Goal: Task Accomplishment & Management: Use online tool/utility

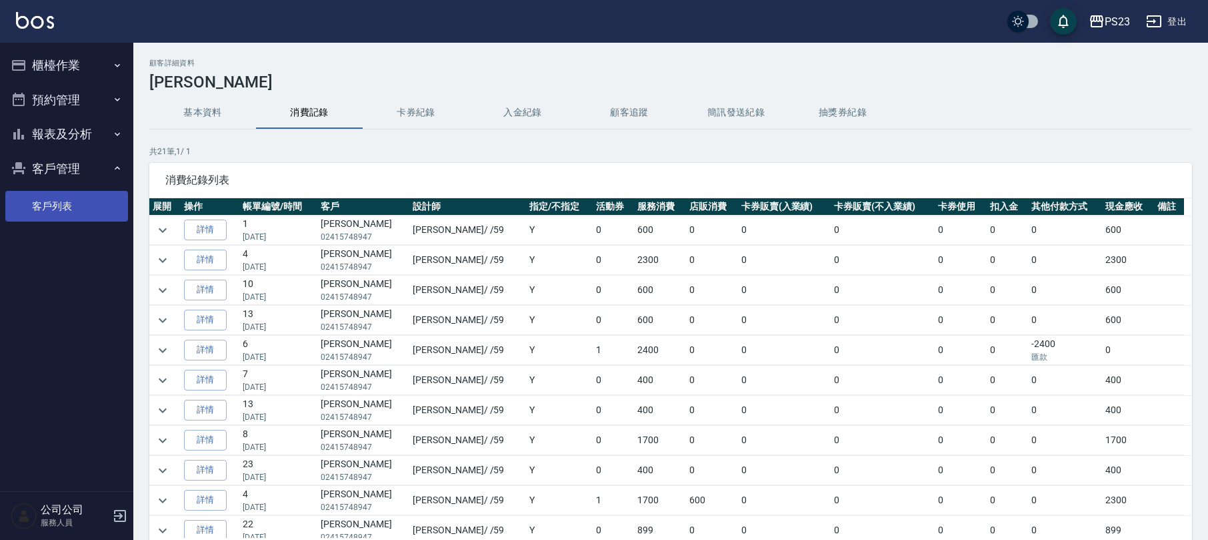
click at [75, 195] on link "客戶列表" at bounding box center [66, 206] width 123 height 31
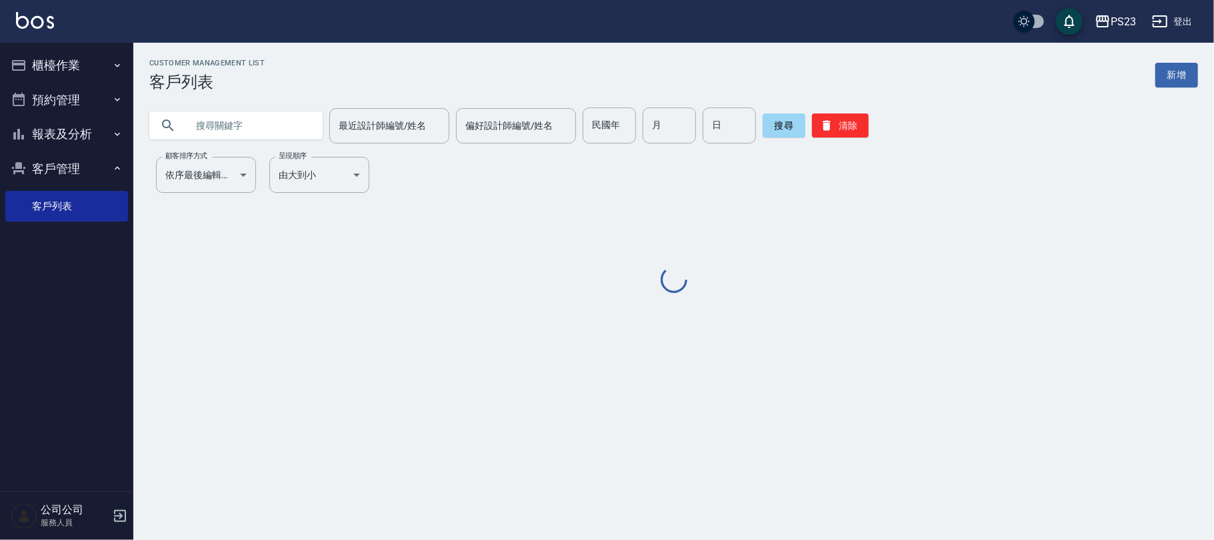
click at [187, 133] on input "text" at bounding box center [249, 125] width 125 height 36
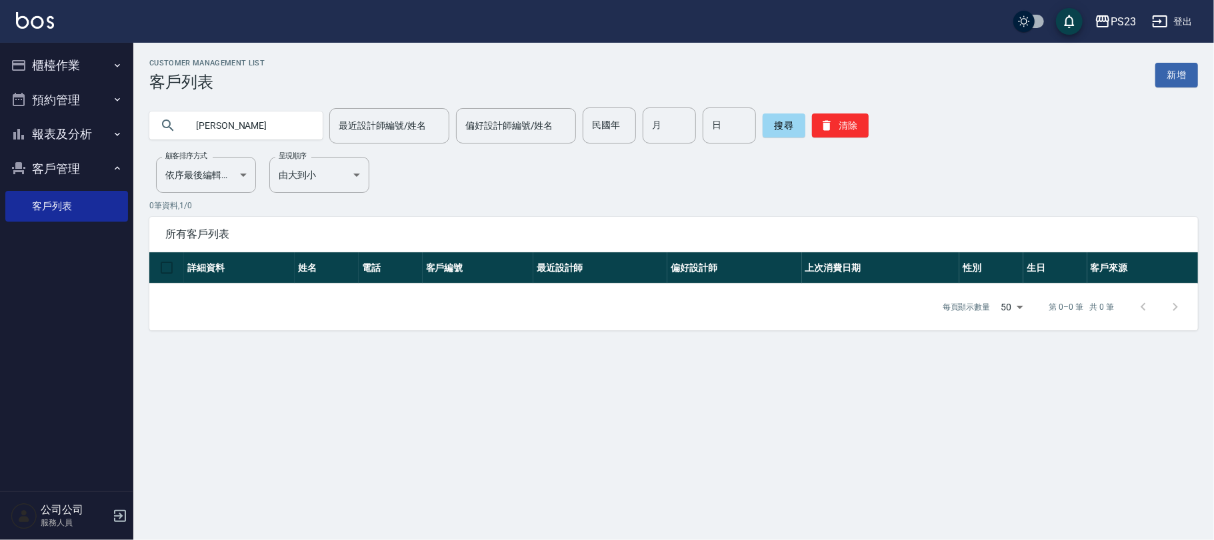
type input "[PERSON_NAME]"
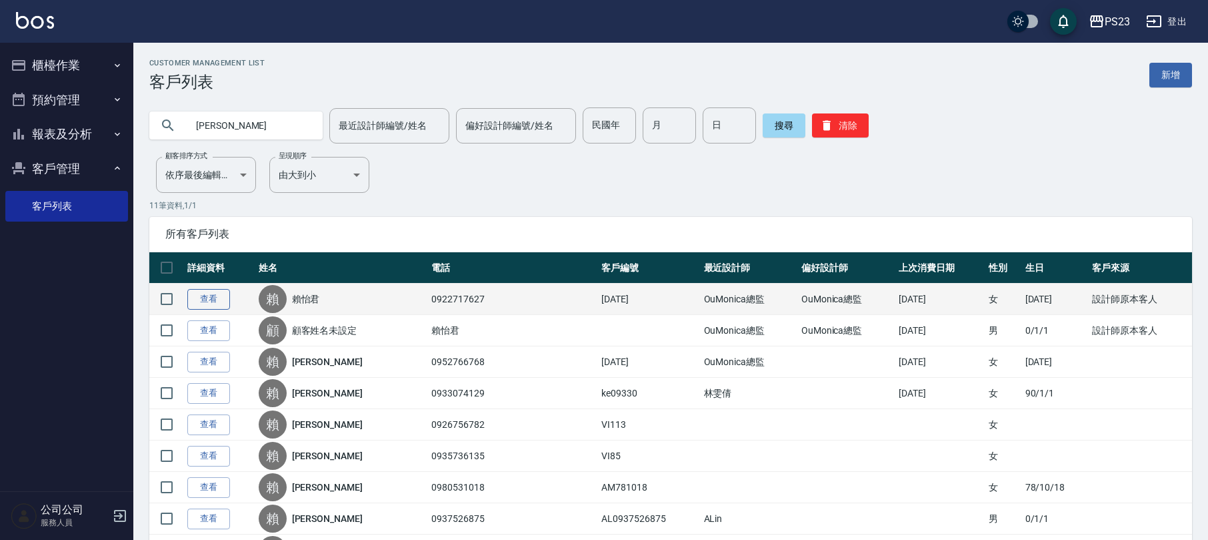
click at [217, 295] on link "查看" at bounding box center [208, 299] width 43 height 21
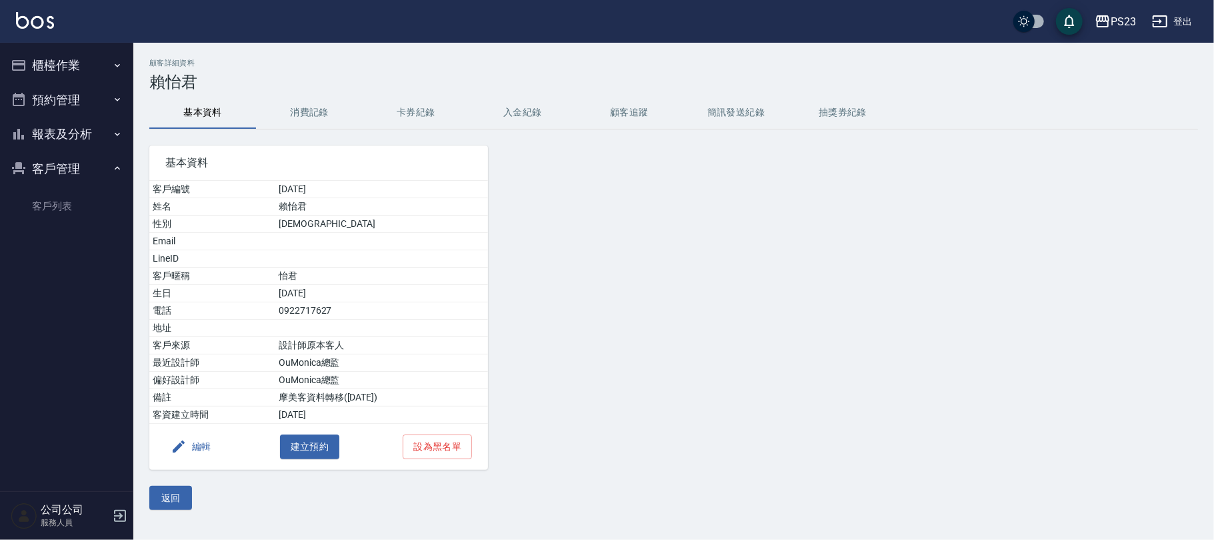
click at [526, 116] on button "入金紀錄" at bounding box center [522, 113] width 107 height 32
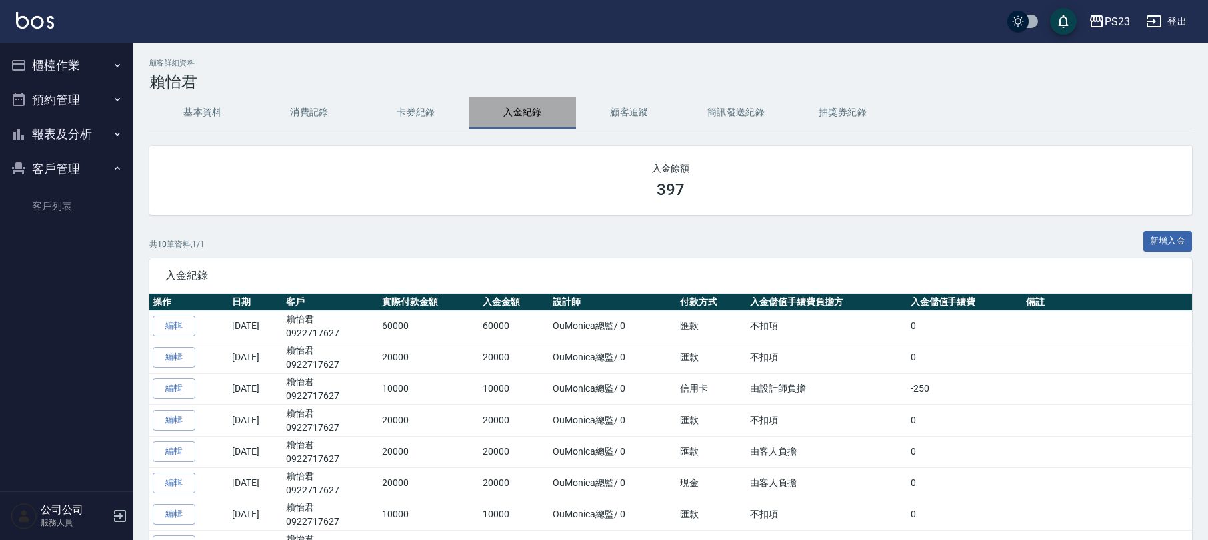
click at [543, 102] on button "入金紀錄" at bounding box center [522, 113] width 107 height 32
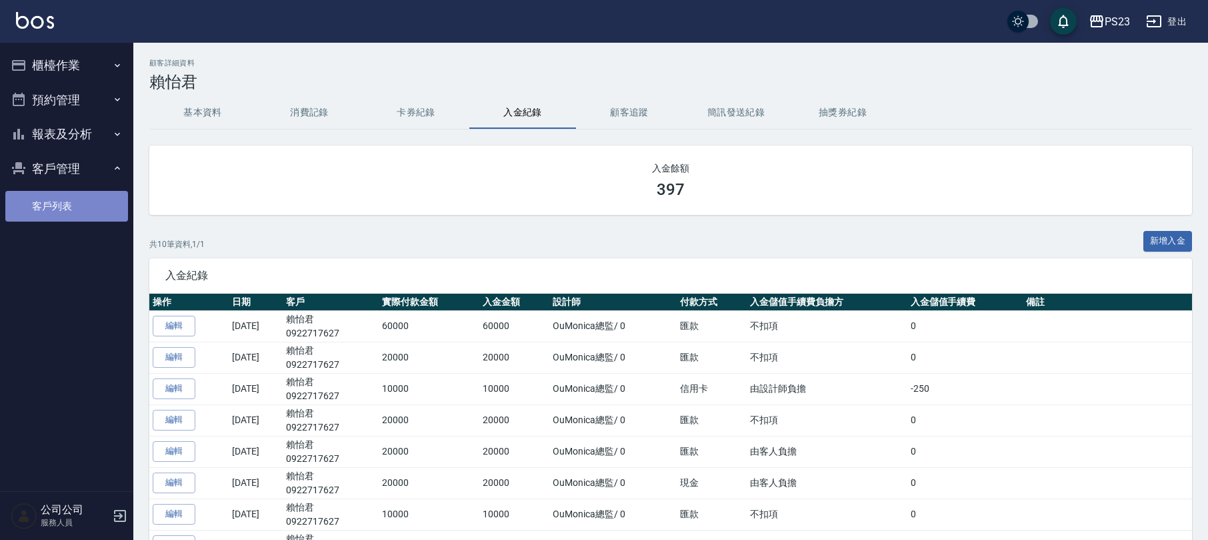
click at [64, 211] on link "客戶列表" at bounding box center [66, 206] width 123 height 31
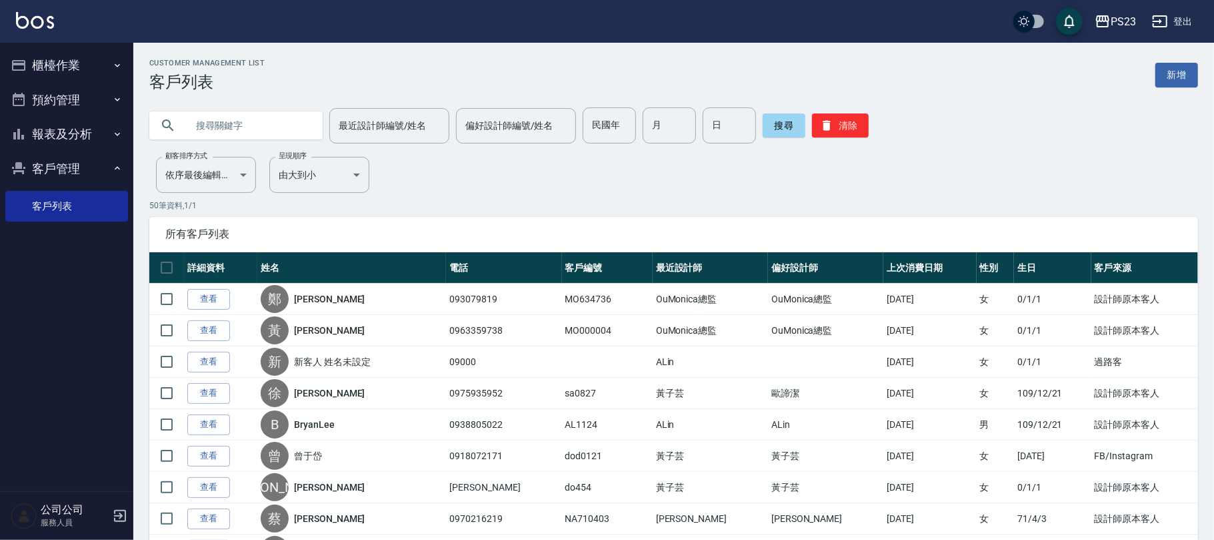
click at [219, 136] on input "text" at bounding box center [249, 125] width 125 height 36
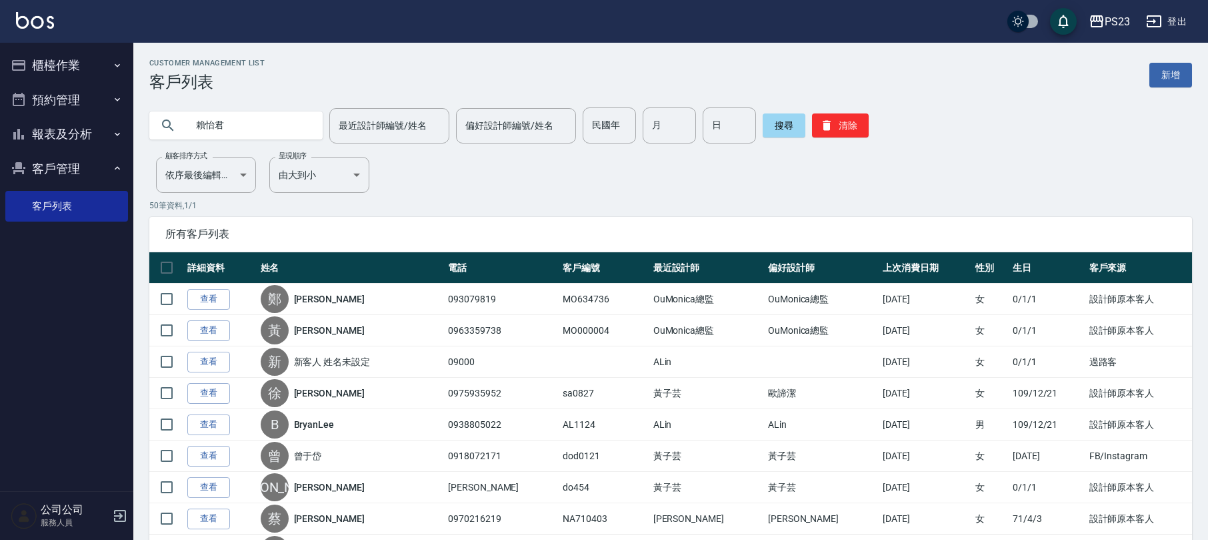
type input "賴怡君"
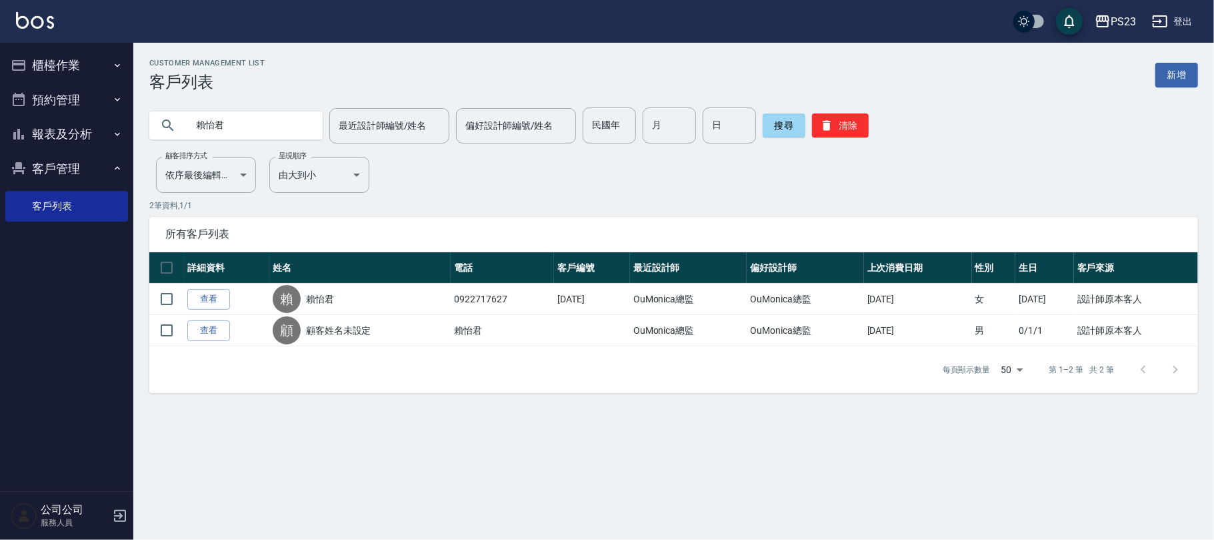
click at [207, 297] on link "查看" at bounding box center [208, 299] width 43 height 21
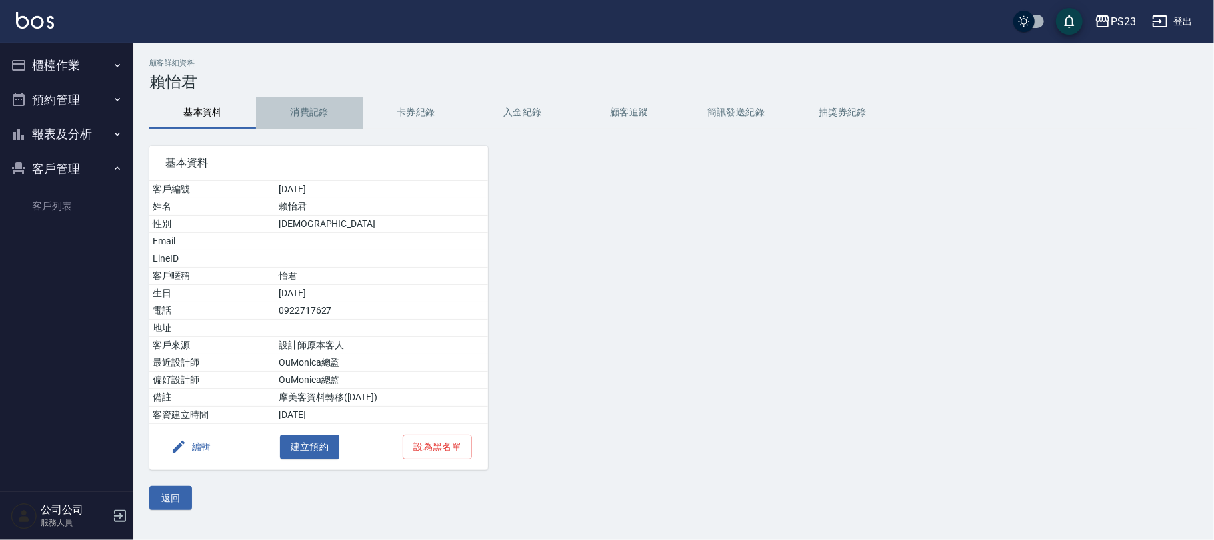
click at [315, 105] on button "消費記錄" at bounding box center [309, 113] width 107 height 32
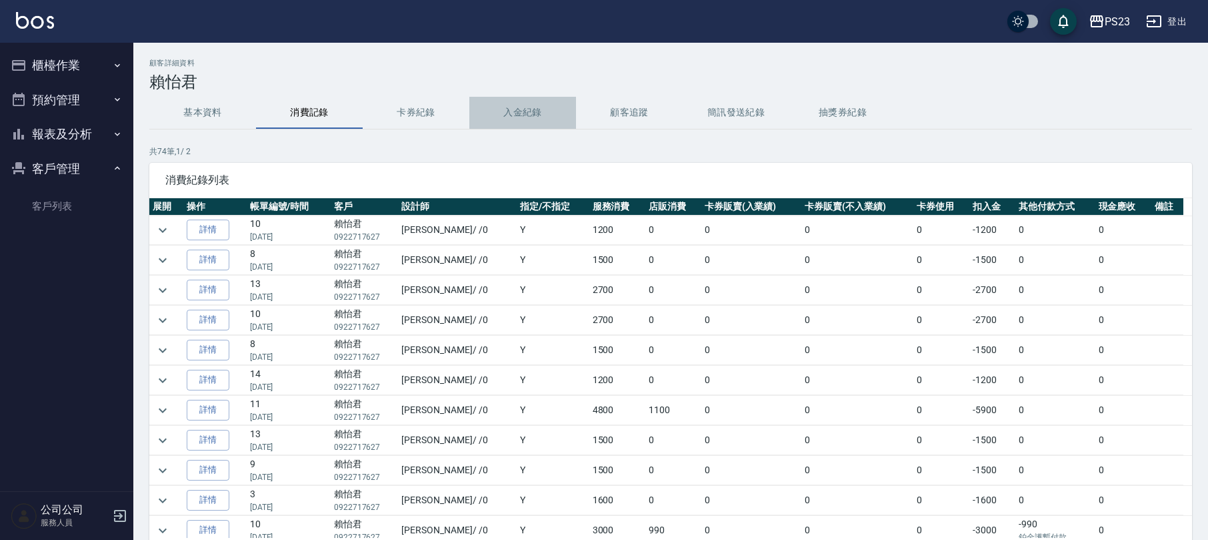
click at [508, 111] on button "入金紀錄" at bounding box center [522, 113] width 107 height 32
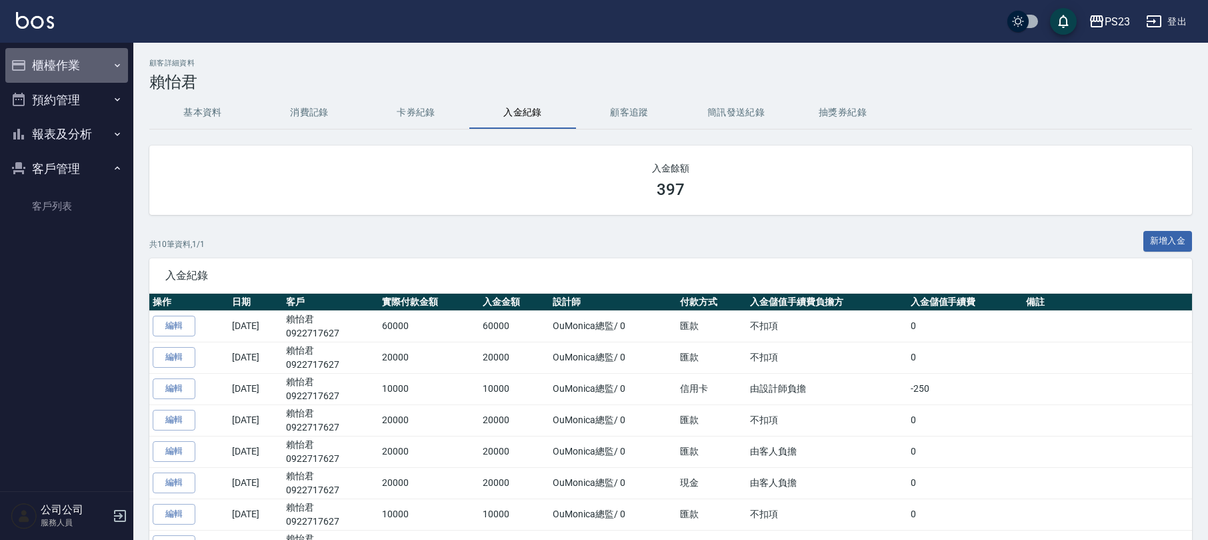
click at [64, 59] on button "櫃檯作業" at bounding box center [66, 65] width 123 height 35
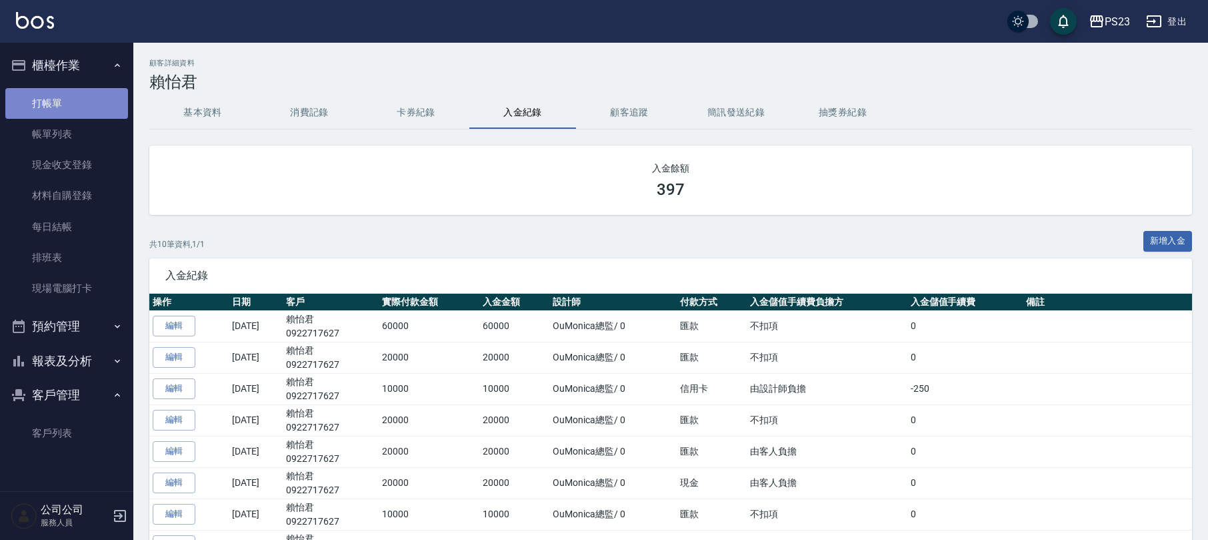
click at [57, 96] on link "打帳單" at bounding box center [66, 103] width 123 height 31
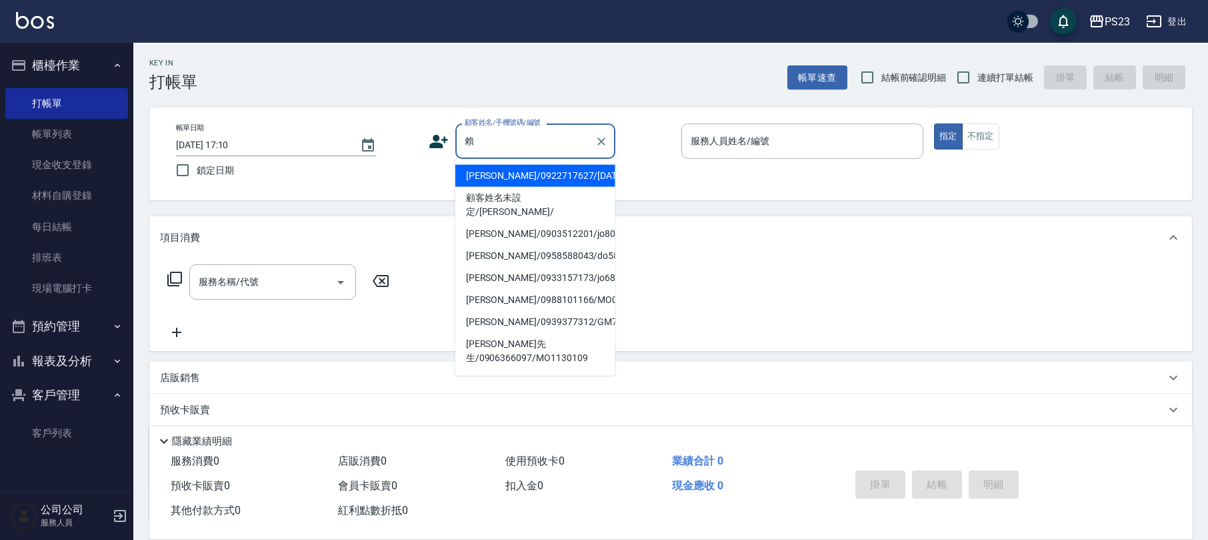
click at [506, 173] on li "[PERSON_NAME]/0922717627/[DATE]" at bounding box center [535, 176] width 160 height 22
type input "[PERSON_NAME]/0922717627/[DATE]"
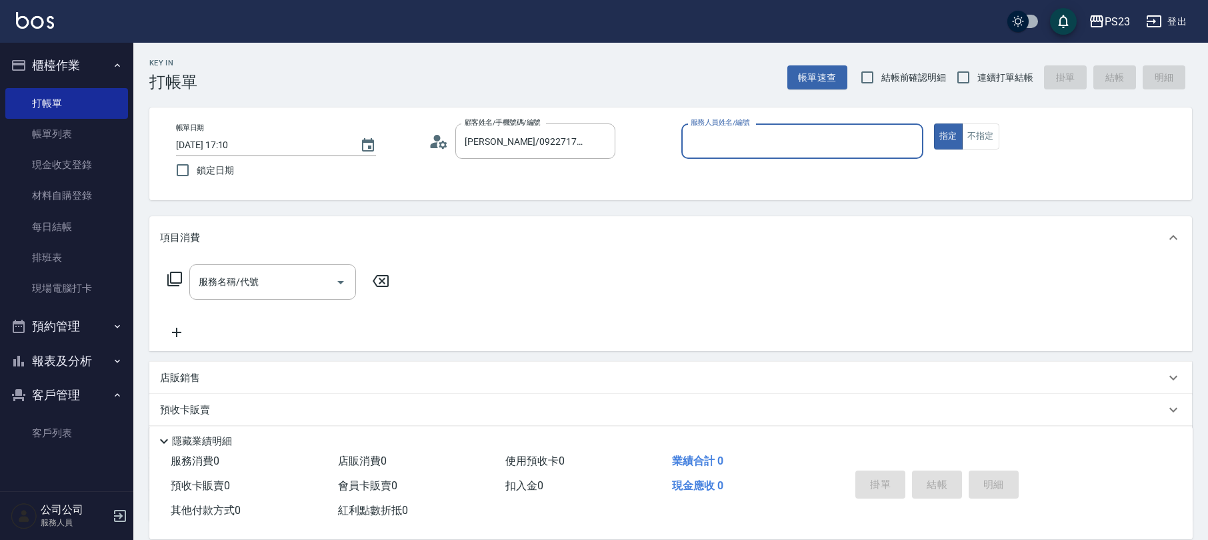
type input "[PERSON_NAME]-0"
click at [934, 123] on button "指定" at bounding box center [948, 136] width 29 height 26
type button "true"
click at [148, 275] on div "Key In 打帳單 帳單速查 結帳前確認明細 連續打單結帳 掛單 結帳 明細 帳單日期 [DATE] 17:10 鎖定日期 顧客姓名/手機號碼/編號 [PE…" at bounding box center [670, 345] width 1075 height 604
click at [171, 271] on icon at bounding box center [175, 279] width 16 height 16
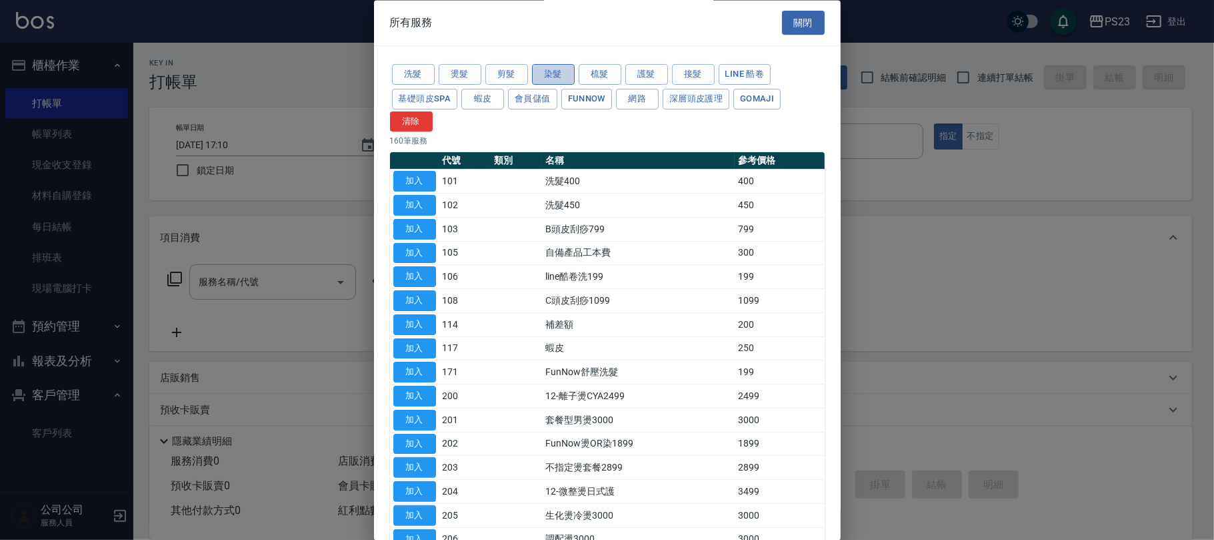
click at [569, 75] on button "染髮" at bounding box center [553, 75] width 43 height 21
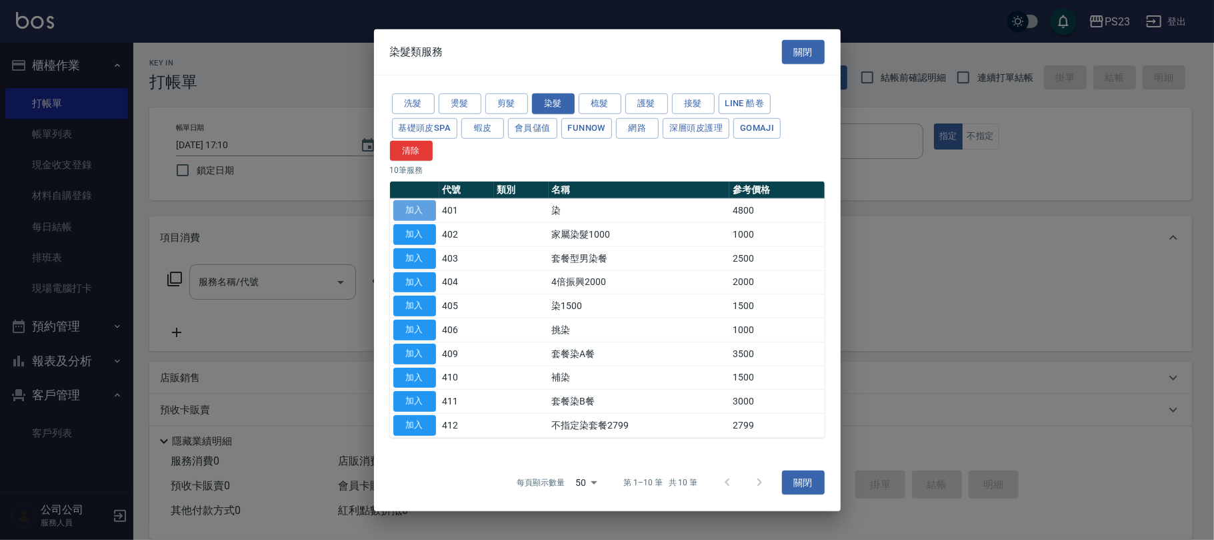
click at [423, 211] on button "加入" at bounding box center [414, 210] width 43 height 21
type input "染(401)"
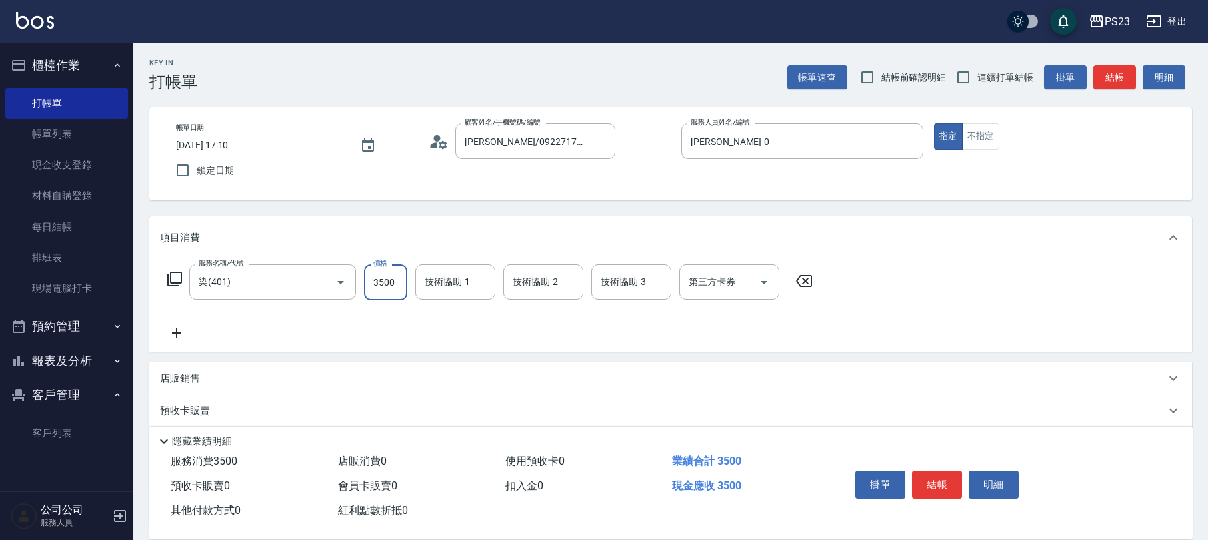
type input "3500"
type input "[PERSON_NAME]-0"
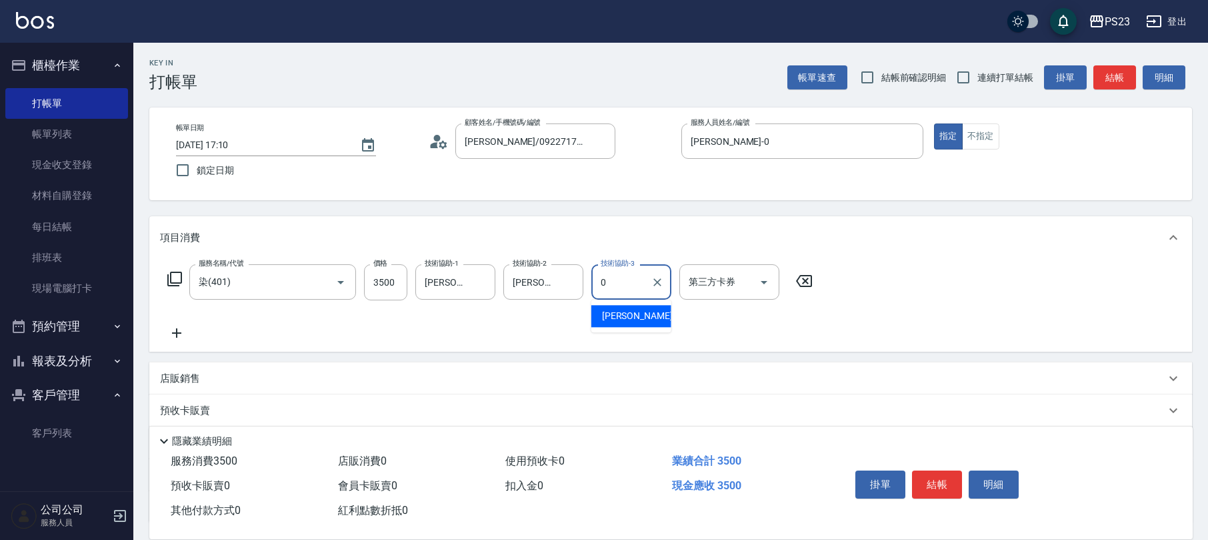
type input "[PERSON_NAME]-0"
click at [177, 277] on icon at bounding box center [175, 279] width 16 height 16
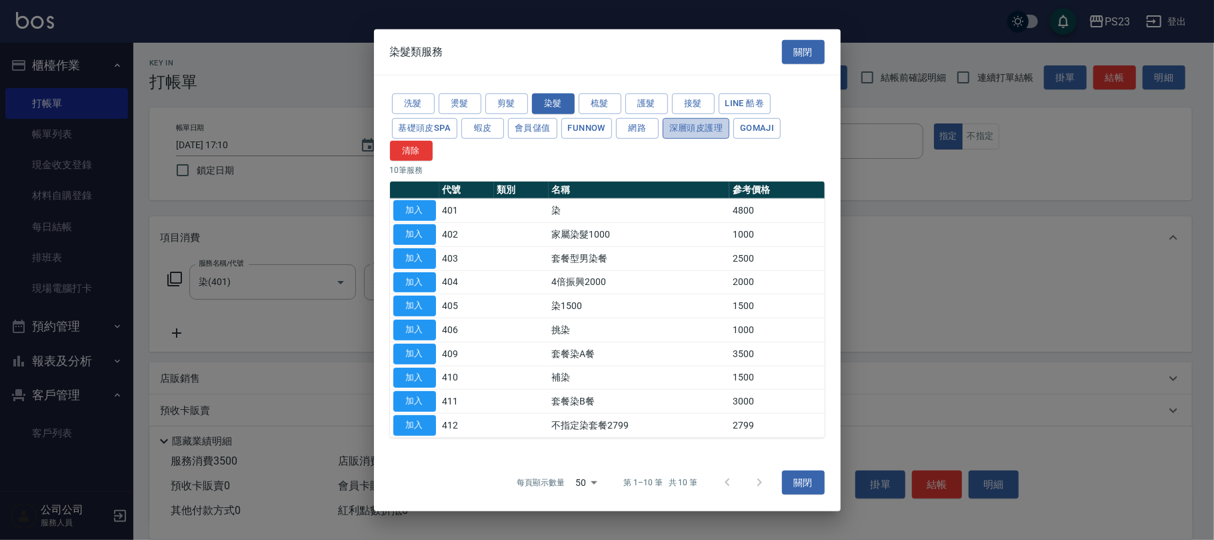
click at [715, 131] on button "深層頭皮護理" at bounding box center [696, 128] width 67 height 21
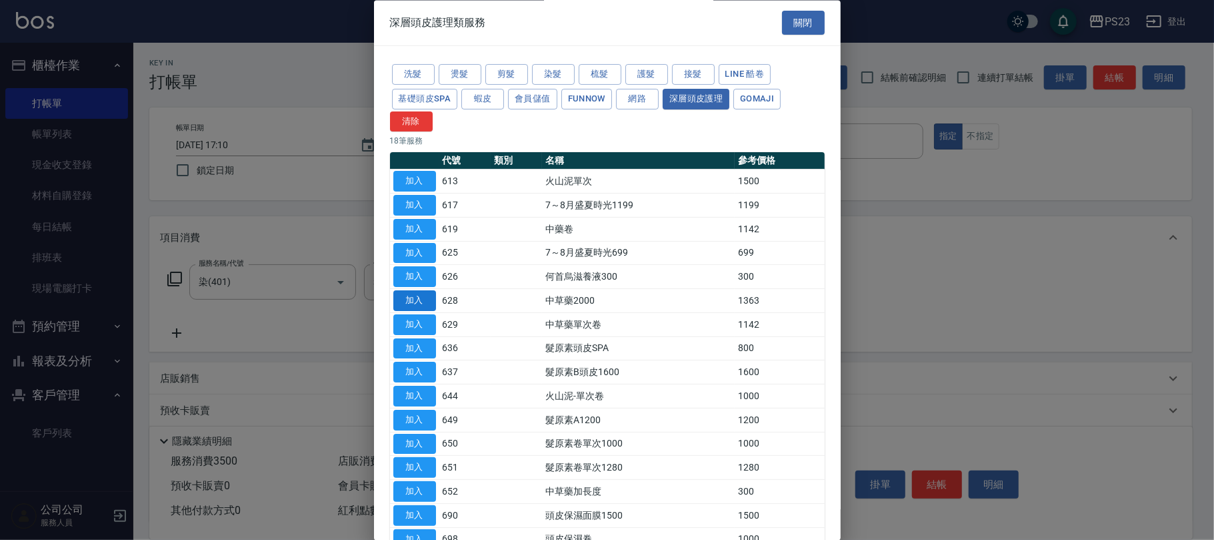
click at [409, 299] on button "加入" at bounding box center [414, 301] width 43 height 21
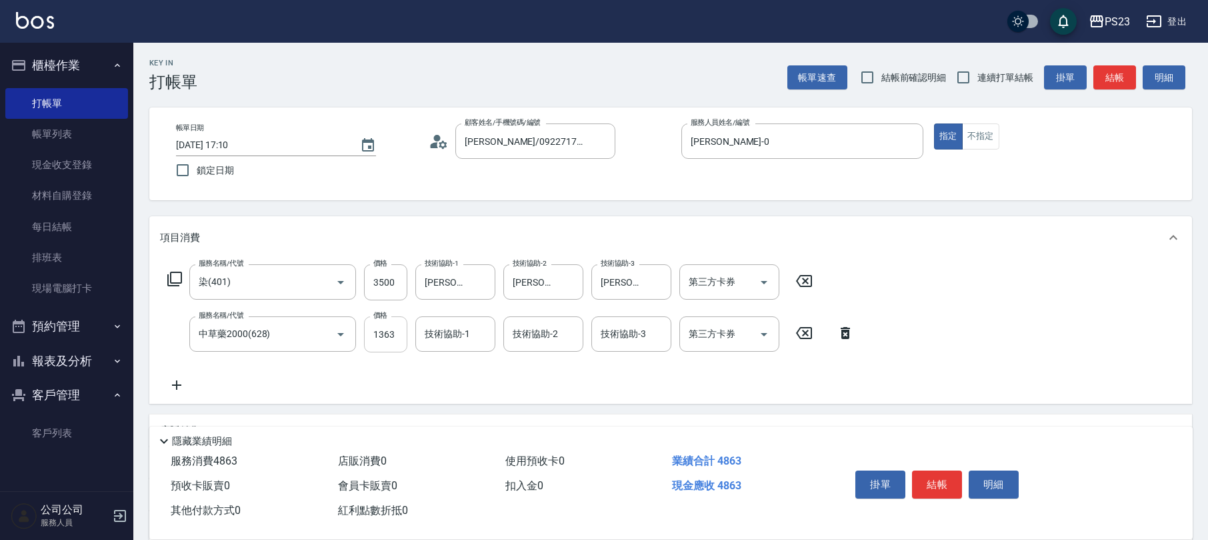
click at [385, 327] on input "1363" at bounding box center [385, 334] width 43 height 36
type input "1500"
type input "[PERSON_NAME]-0"
type input "Donna-75"
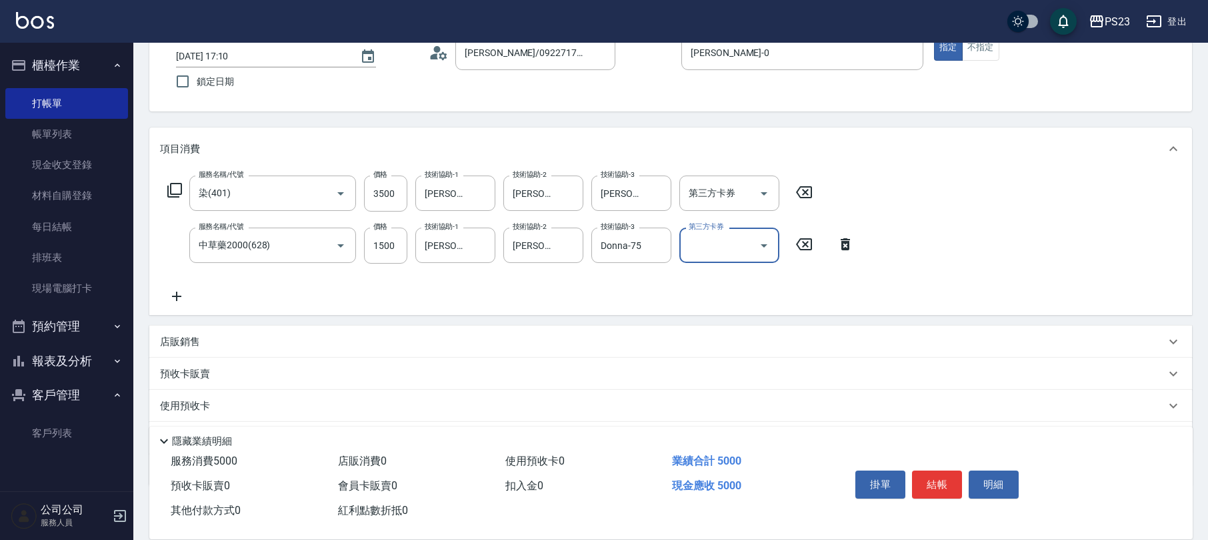
scroll to position [160, 0]
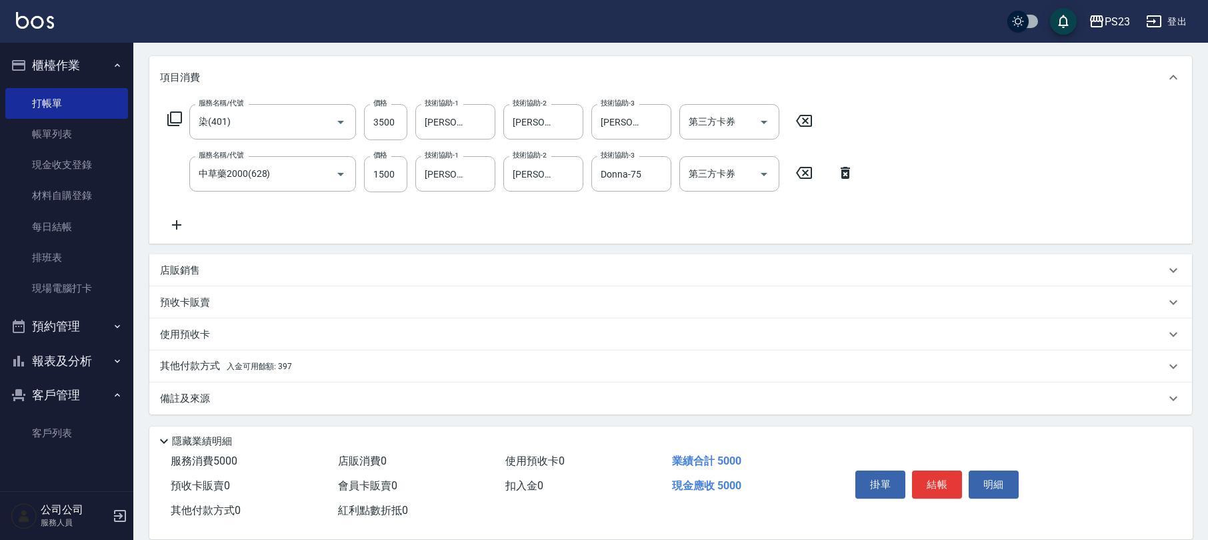
click at [172, 259] on div "店販銷售" at bounding box center [670, 270] width 1043 height 32
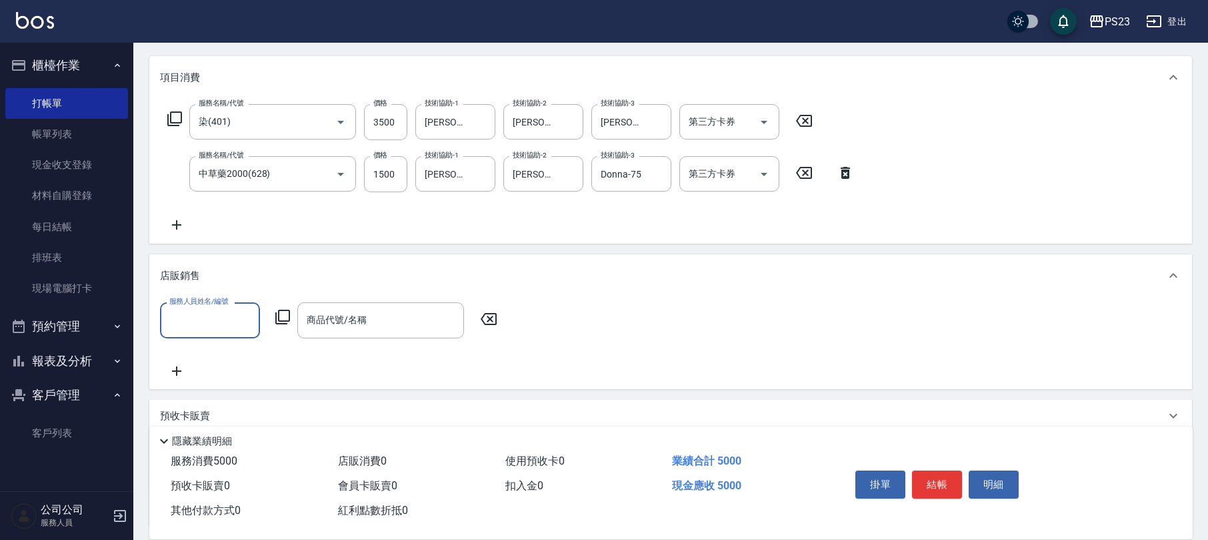
scroll to position [1, 0]
type input "[PERSON_NAME]-0"
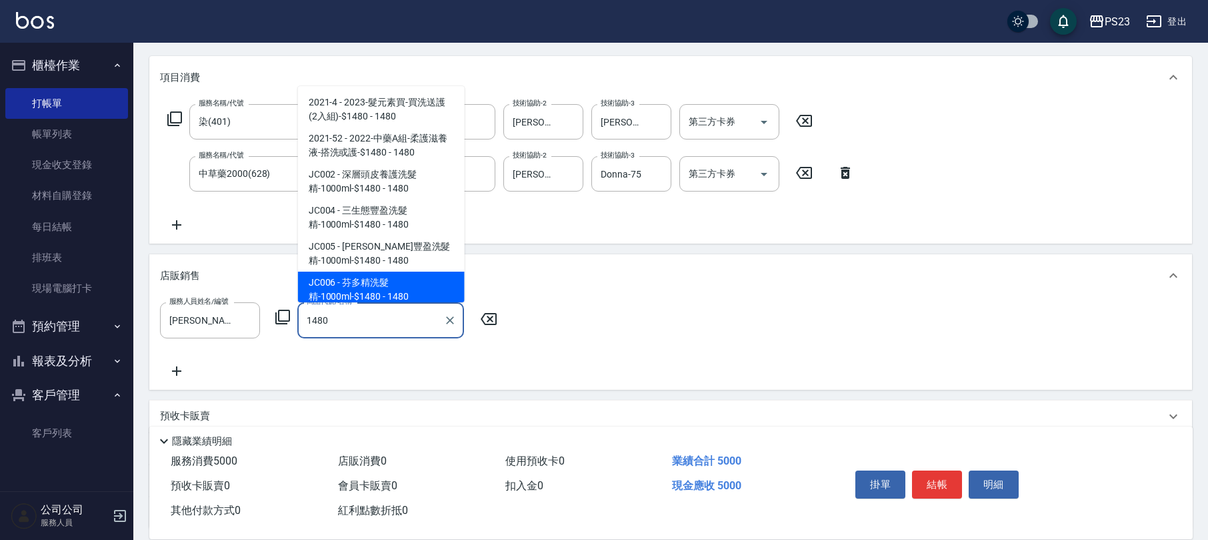
click at [363, 276] on span "JC006 - 芬多精洗髮精-1000ml-$1480 - 1480" at bounding box center [381, 289] width 167 height 36
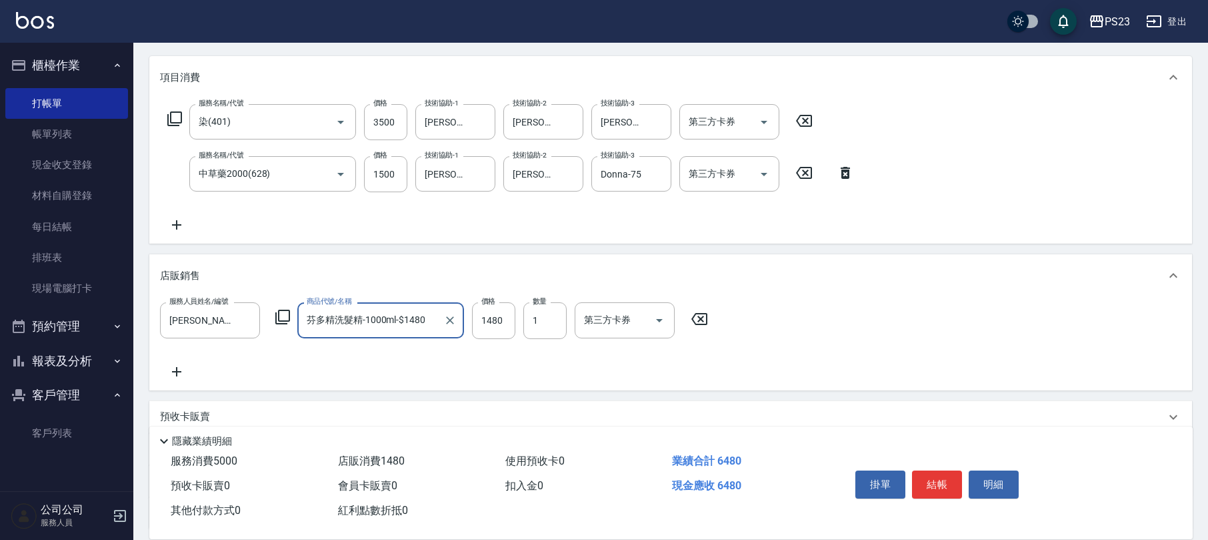
scroll to position [273, 0]
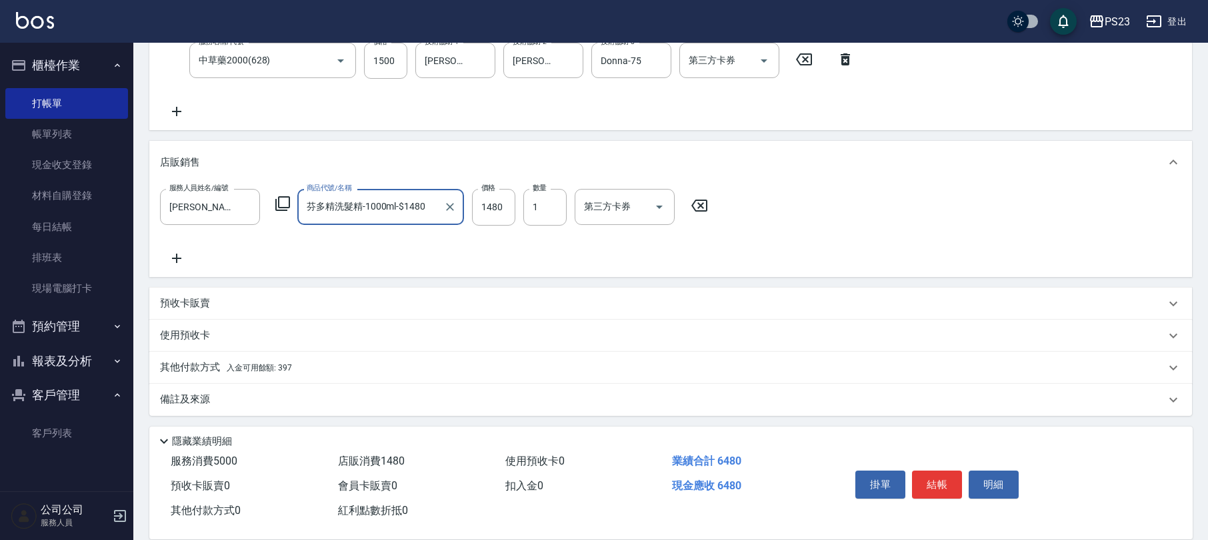
type input "芬多精洗髮精-1000ml-$1480"
click at [268, 371] on p "其他付款方式 入金可用餘額: 397" at bounding box center [226, 367] width 132 height 15
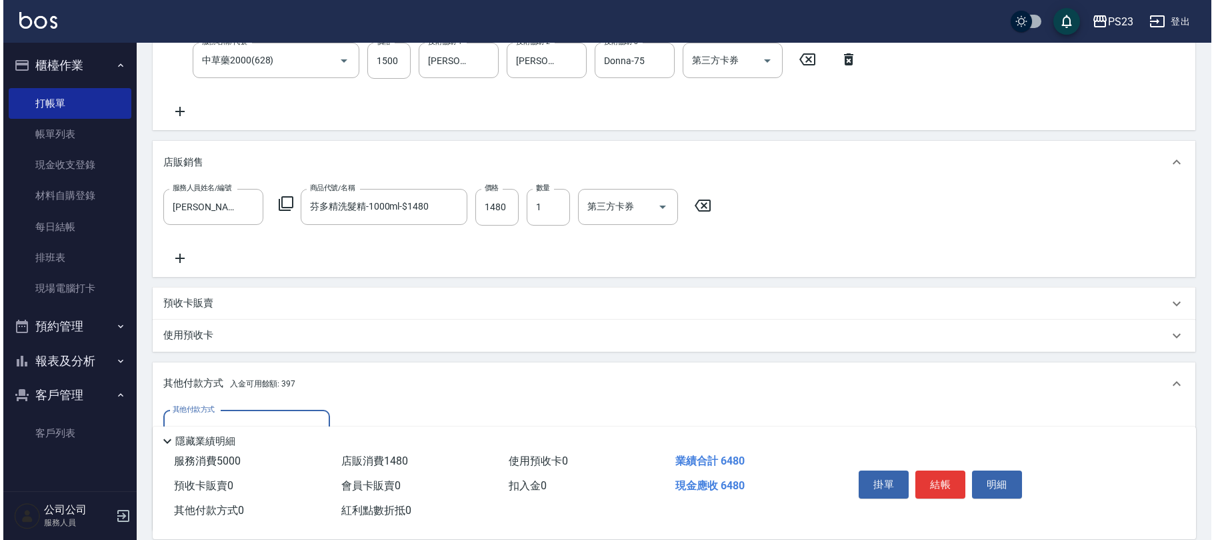
scroll to position [431, 0]
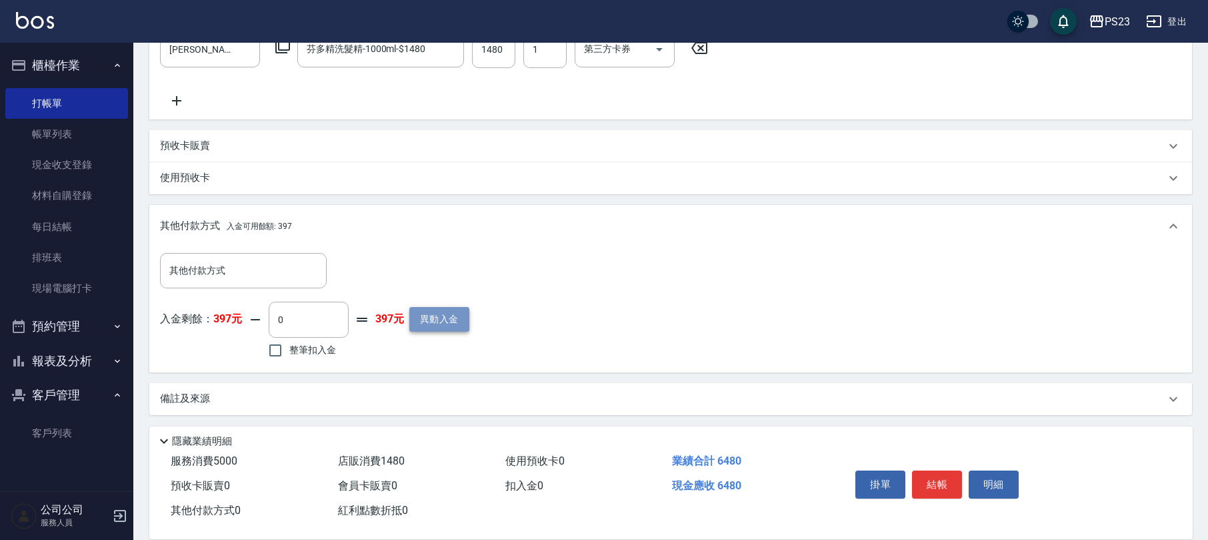
click at [451, 311] on button "異動入金" at bounding box center [439, 319] width 60 height 25
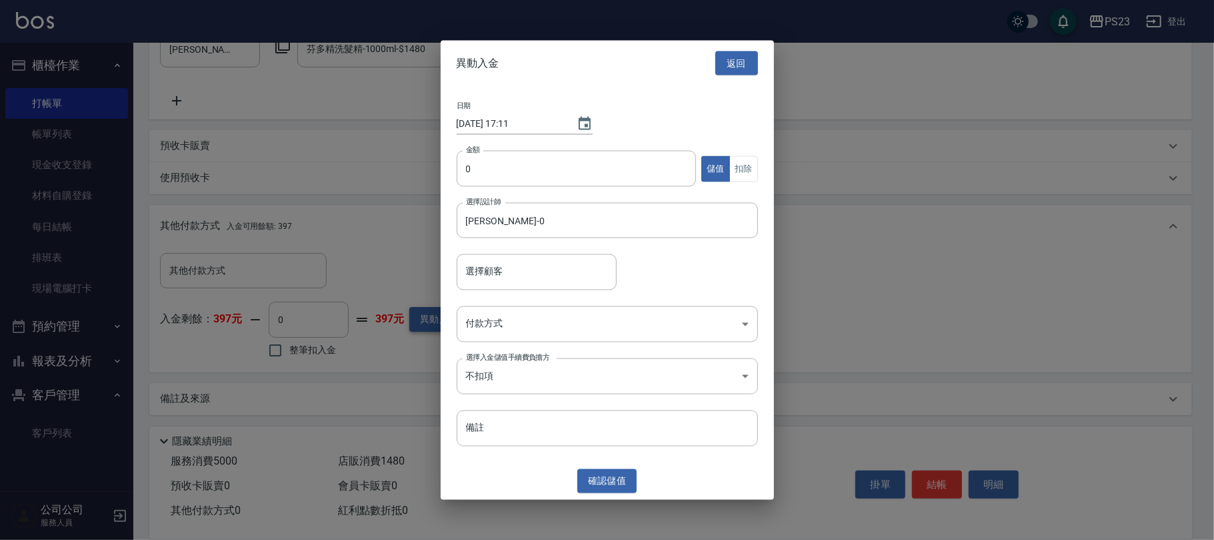
type input "[PERSON_NAME]/0922717627/[DATE]"
click at [467, 179] on input "0" at bounding box center [577, 169] width 240 height 36
type input "20000"
click at [552, 316] on body "PS23 登出 櫃檯作業 打帳單 帳單列表 現金收支登錄 材料自購登錄 每日結帳 排班表 現場電腦打卡 預約管理 預約管理 單日預約紀錄 單週預約紀錄 報表及…" at bounding box center [607, 54] width 1214 height 971
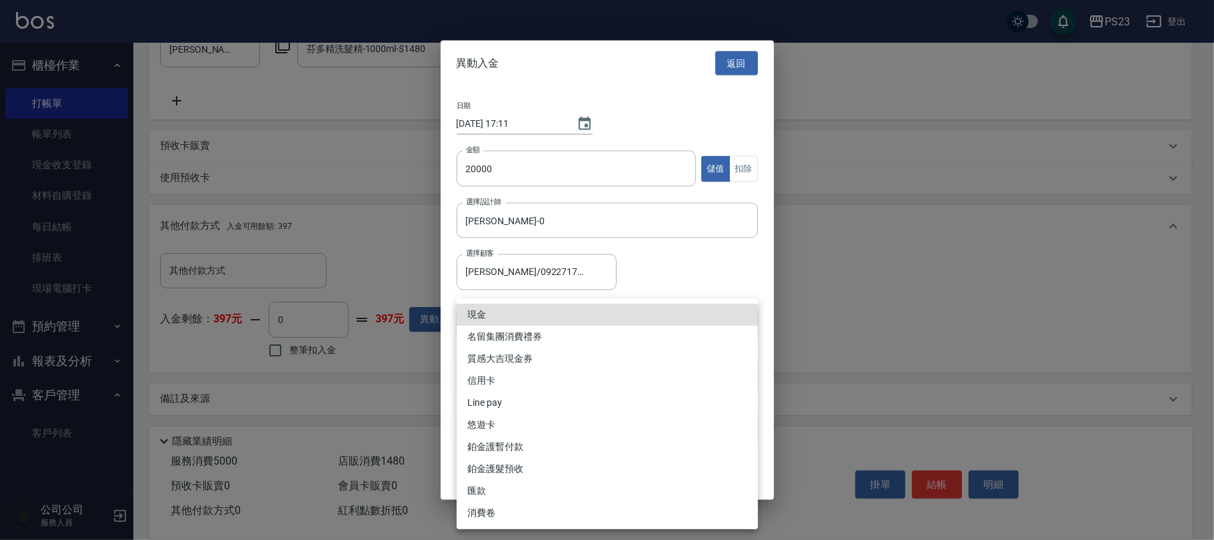
click at [510, 484] on li "匯款" at bounding box center [607, 490] width 301 height 22
type input "匯款"
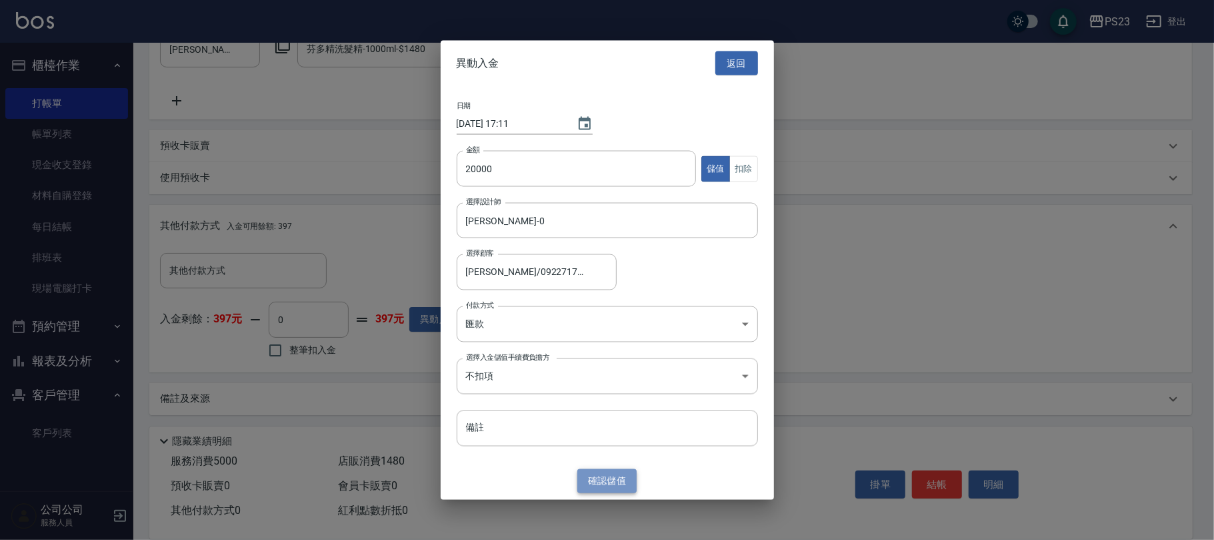
click at [607, 487] on button "確認 儲值" at bounding box center [608, 480] width 60 height 25
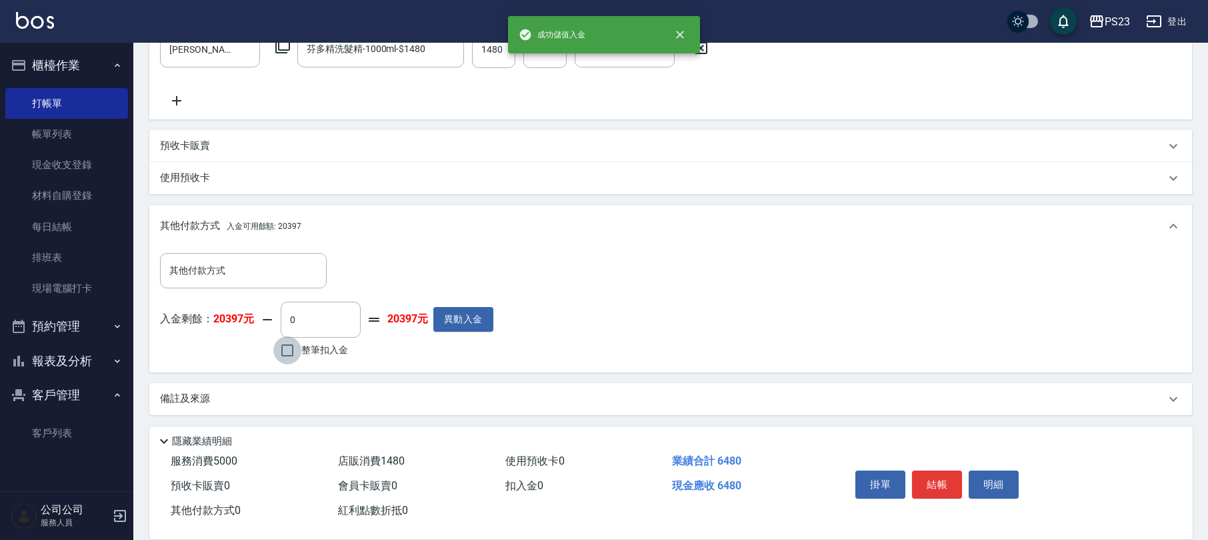
click at [291, 342] on input "整筆扣入金" at bounding box center [287, 350] width 28 height 28
checkbox input "true"
type input "6480"
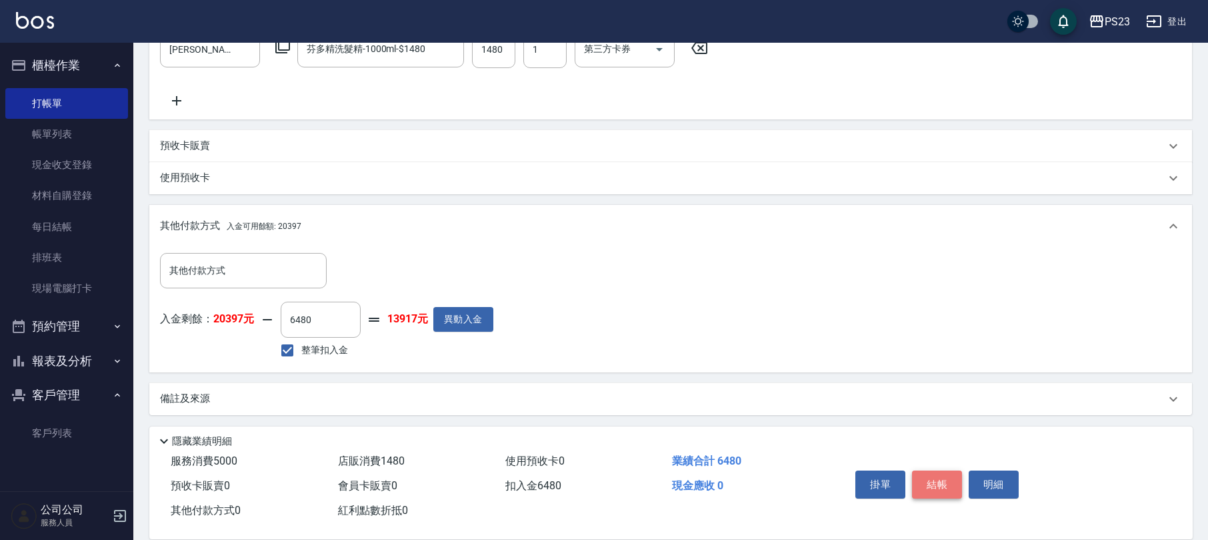
click at [947, 473] on button "結帳" at bounding box center [937, 484] width 50 height 28
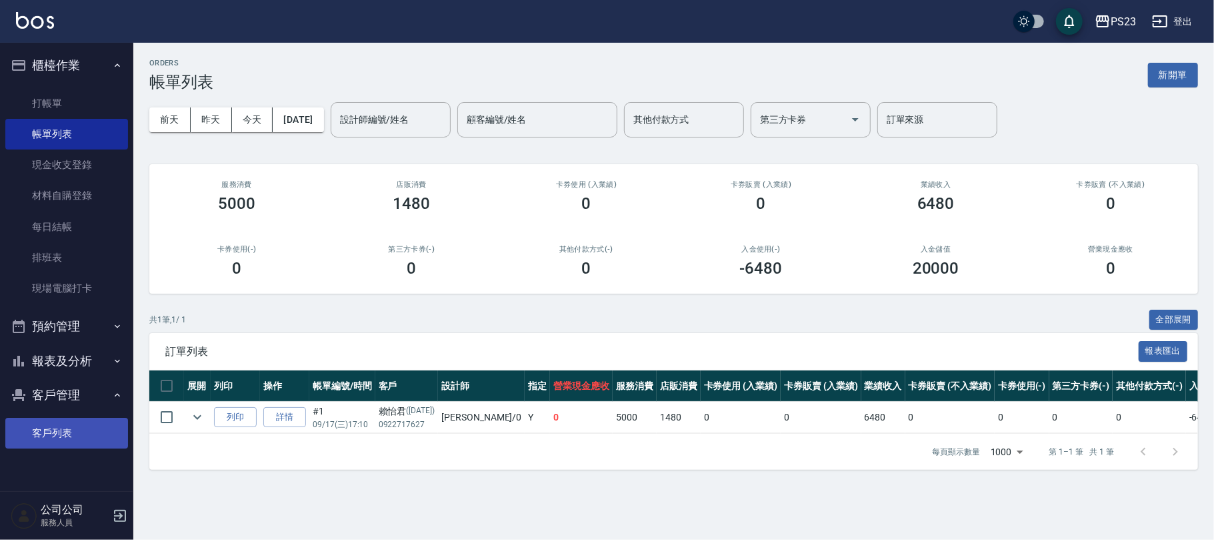
click at [75, 432] on link "客戶列表" at bounding box center [66, 432] width 123 height 31
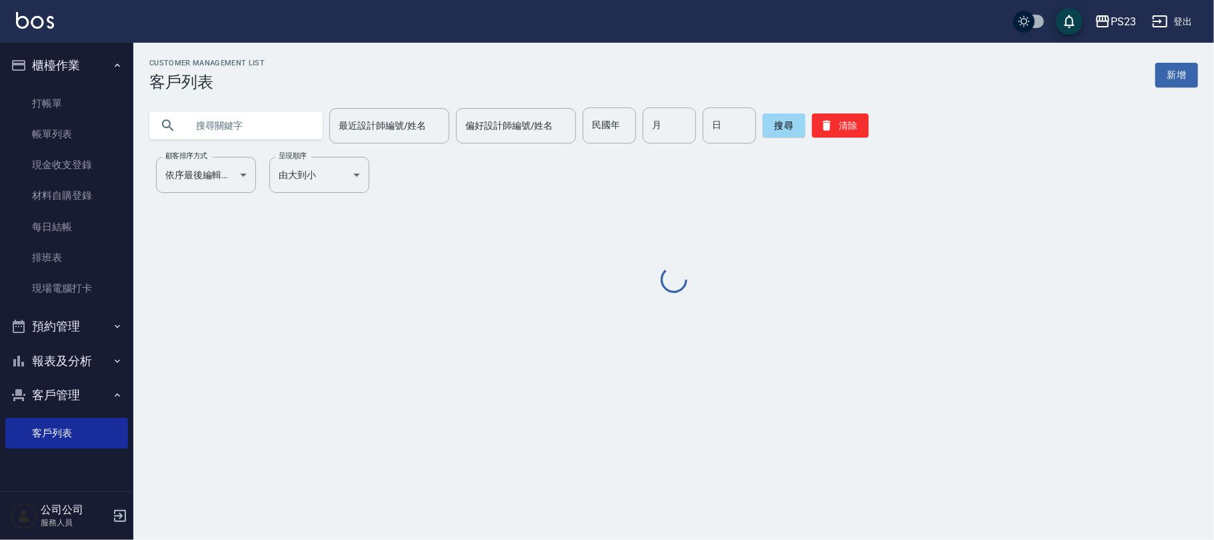
click at [273, 134] on input "text" at bounding box center [249, 125] width 125 height 36
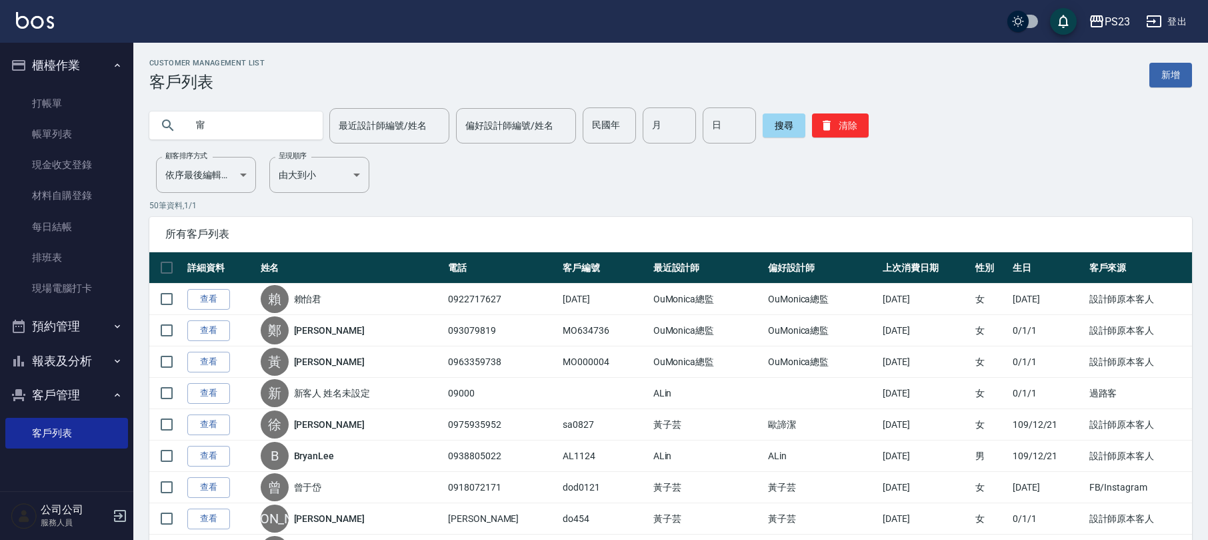
type input "甯"
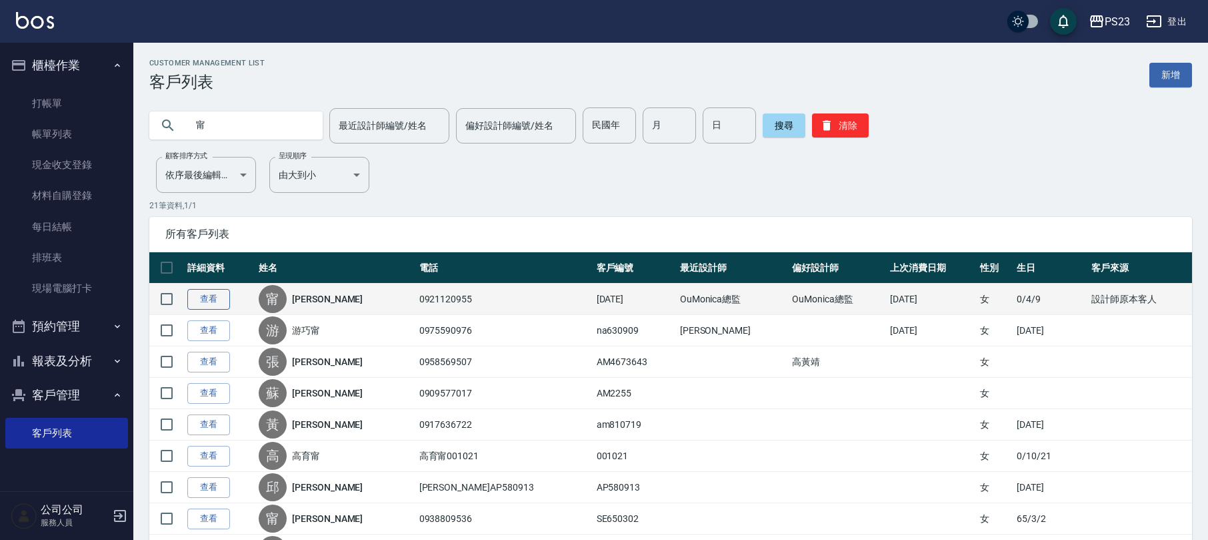
click at [221, 297] on link "查看" at bounding box center [208, 299] width 43 height 21
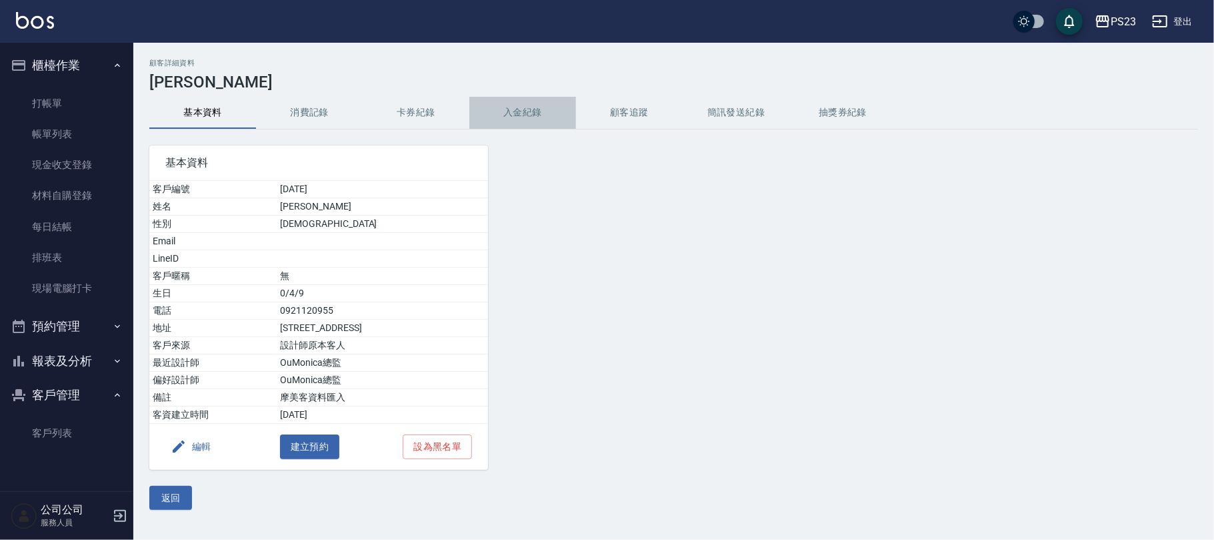
click at [548, 103] on button "入金紀錄" at bounding box center [522, 113] width 107 height 32
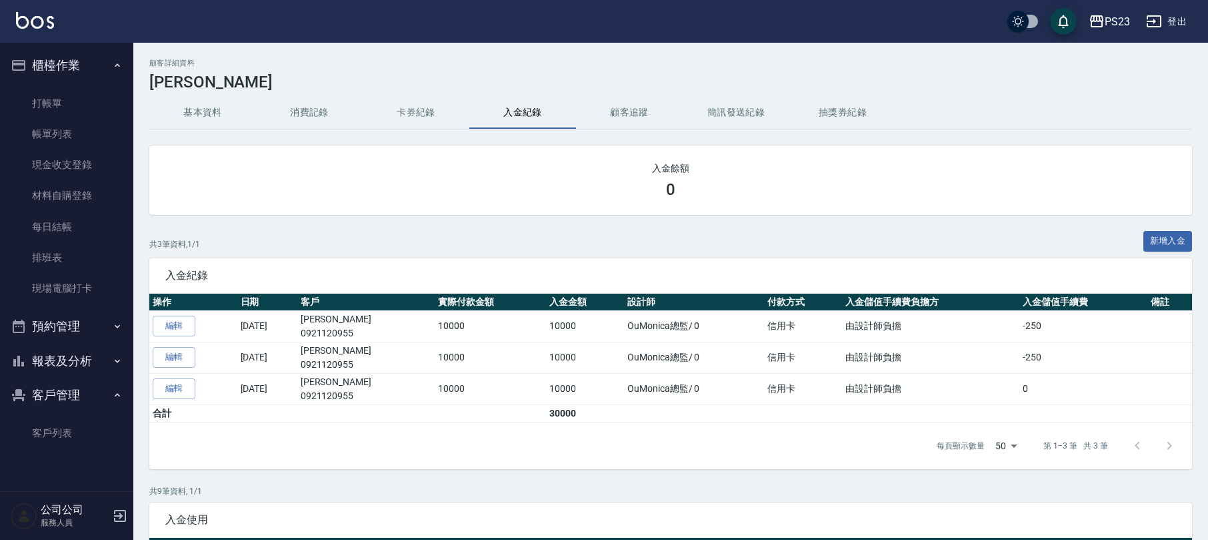
click at [310, 112] on button "消費記錄" at bounding box center [309, 113] width 107 height 32
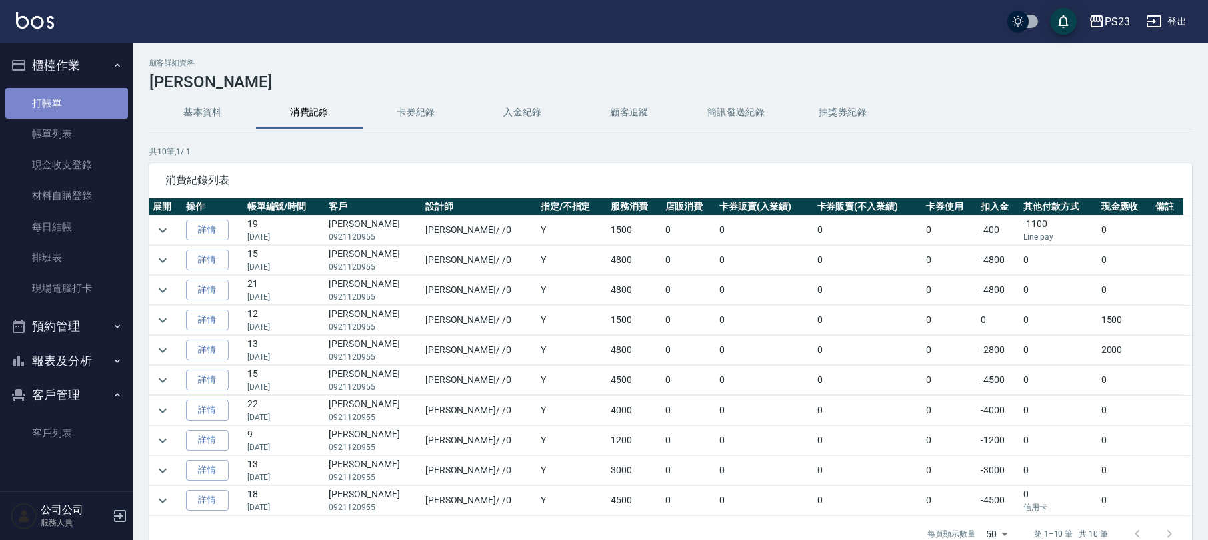
click at [65, 89] on link "打帳單" at bounding box center [66, 103] width 123 height 31
